Goal: Find contact information: Find contact information

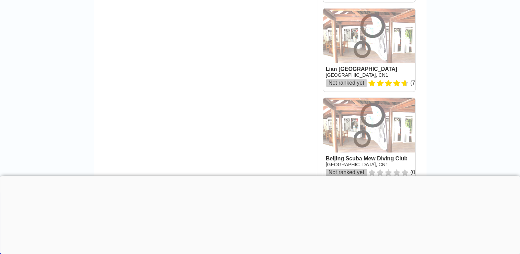
scroll to position [860, 0]
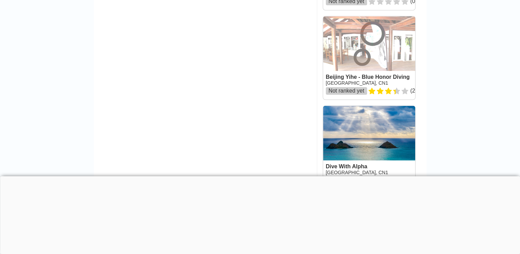
scroll to position [688, 0]
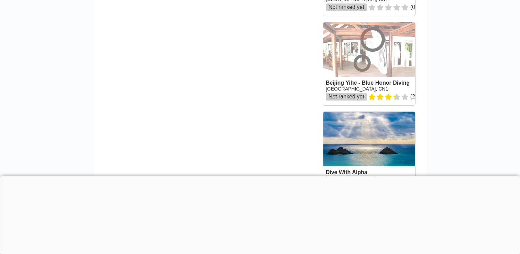
click at [348, 100] on link at bounding box center [369, 63] width 92 height 83
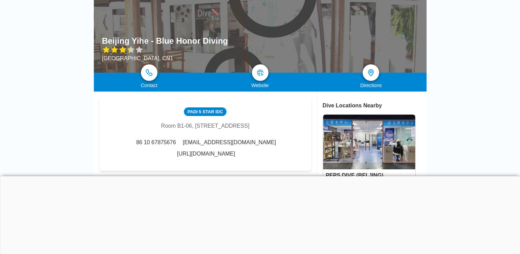
scroll to position [69, 0]
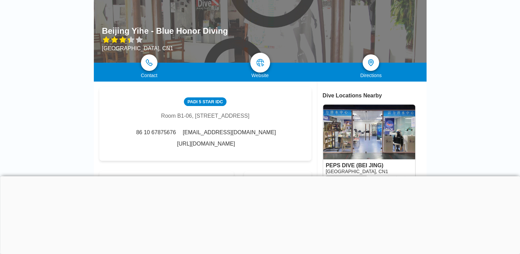
click at [264, 64] on link at bounding box center [260, 63] width 20 height 20
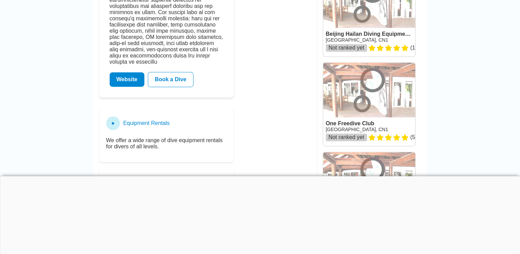
scroll to position [413, 0]
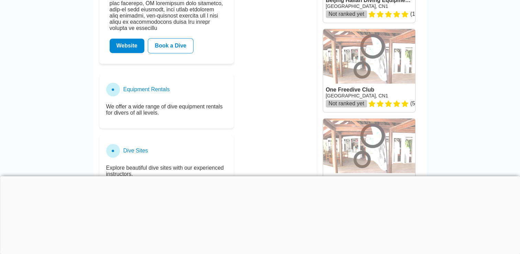
click at [358, 95] on link at bounding box center [369, 70] width 92 height 83
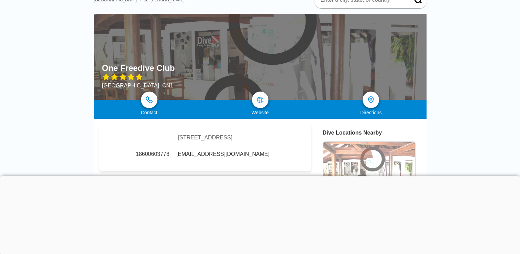
scroll to position [69, 0]
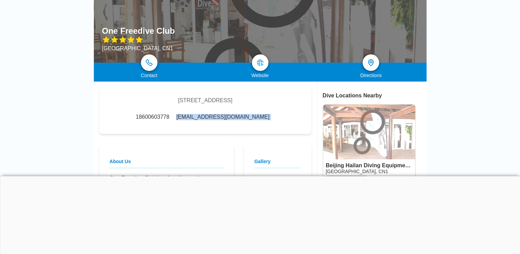
drag, startPoint x: 190, startPoint y: 126, endPoint x: 256, endPoint y: 130, distance: 66.1
click at [256, 120] on div "18600603778 [EMAIL_ADDRESS][DOMAIN_NAME]" at bounding box center [205, 117] width 142 height 6
copy div "[EMAIL_ADDRESS][DOMAIN_NAME]"
click at [268, 65] on div "Website" at bounding box center [260, 70] width 111 height 15
click at [260, 65] on img at bounding box center [260, 62] width 8 height 8
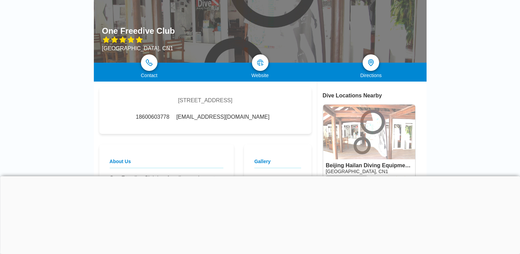
click at [262, 176] on div at bounding box center [260, 176] width 520 height 0
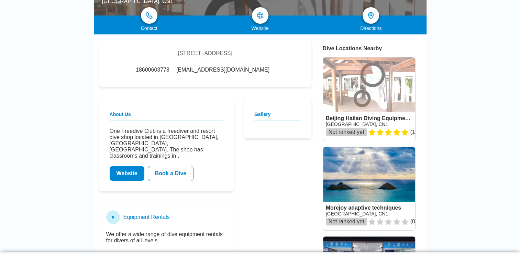
scroll to position [172, 0]
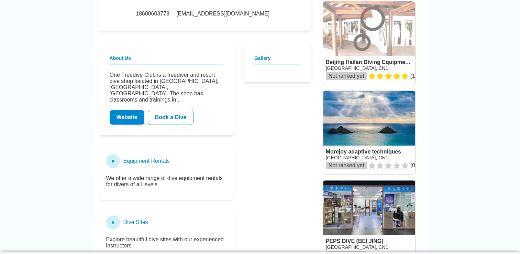
click at [119, 120] on link "Website" at bounding box center [127, 117] width 35 height 14
click at [129, 121] on link "Website" at bounding box center [127, 117] width 35 height 14
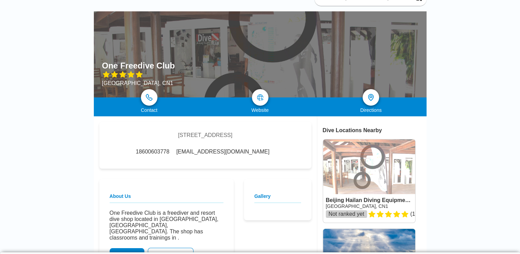
scroll to position [0, 0]
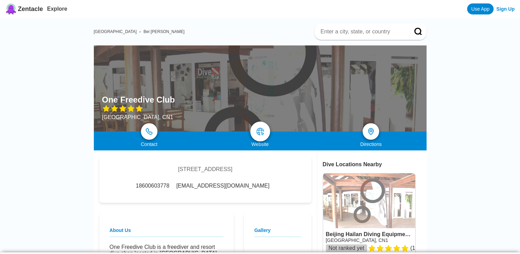
click at [262, 134] on img at bounding box center [260, 131] width 8 height 8
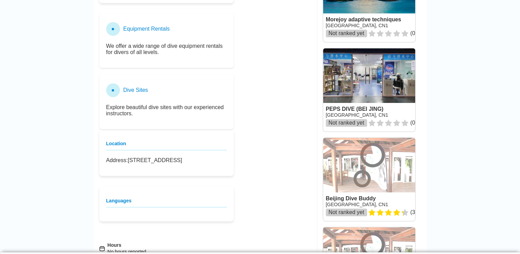
scroll to position [344, 0]
